Goal: Find specific page/section: Find specific page/section

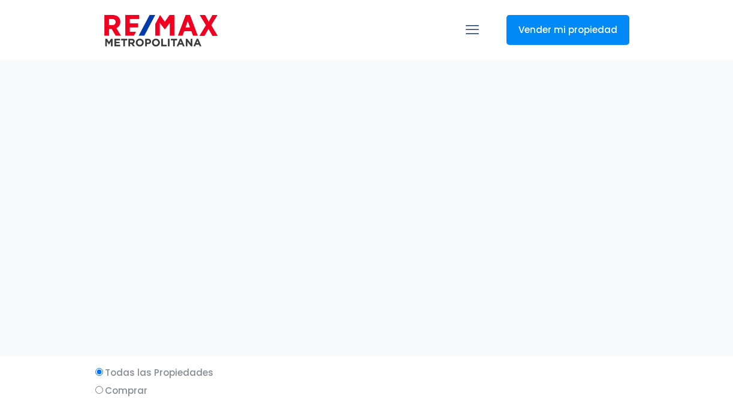
select select
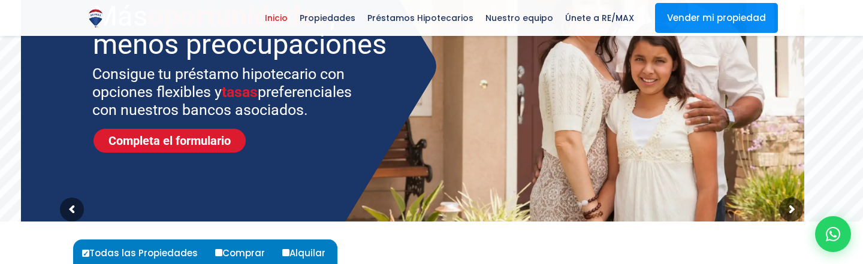
scroll to position [187, 0]
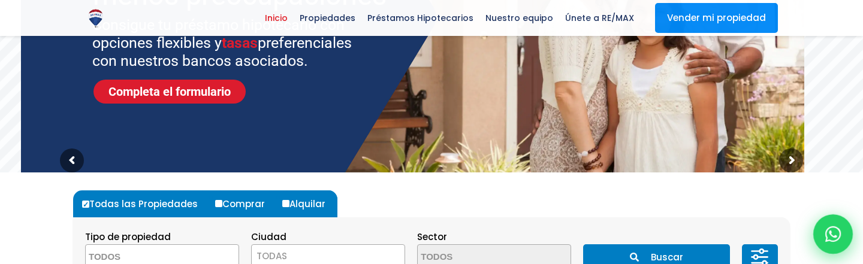
click at [732, 229] on div at bounding box center [833, 235] width 40 height 40
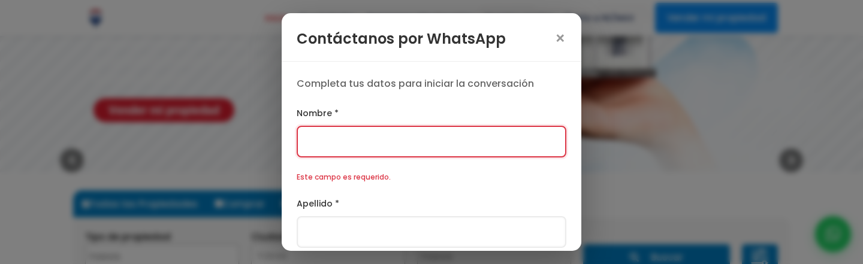
scroll to position [253, 0]
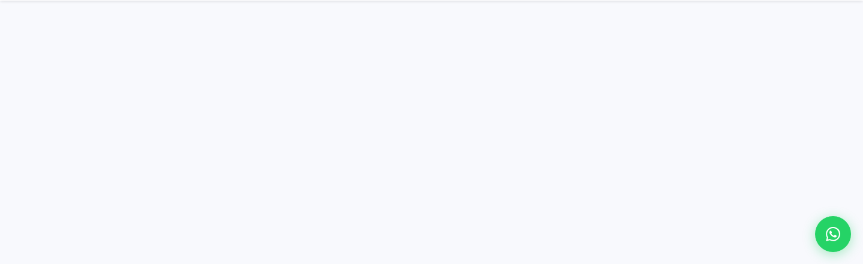
select select
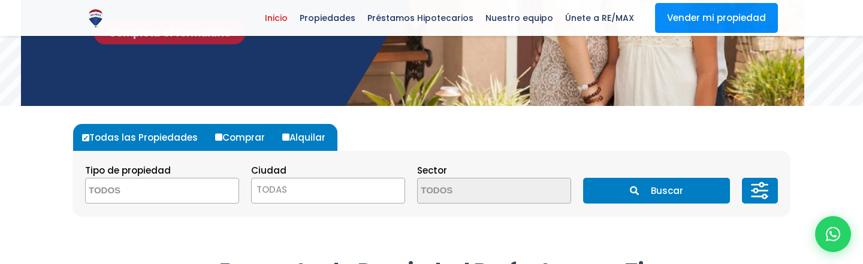
scroll to position [253, 0]
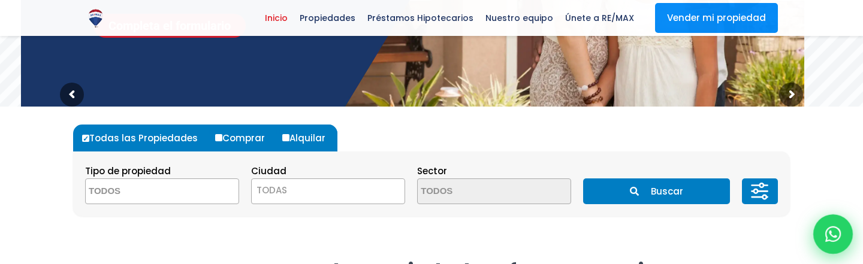
click at [829, 246] on div at bounding box center [833, 235] width 40 height 40
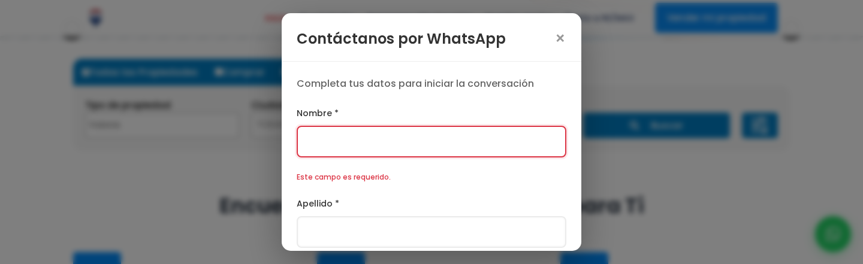
scroll to position [385, 0]
